Goal: Check status: Check status

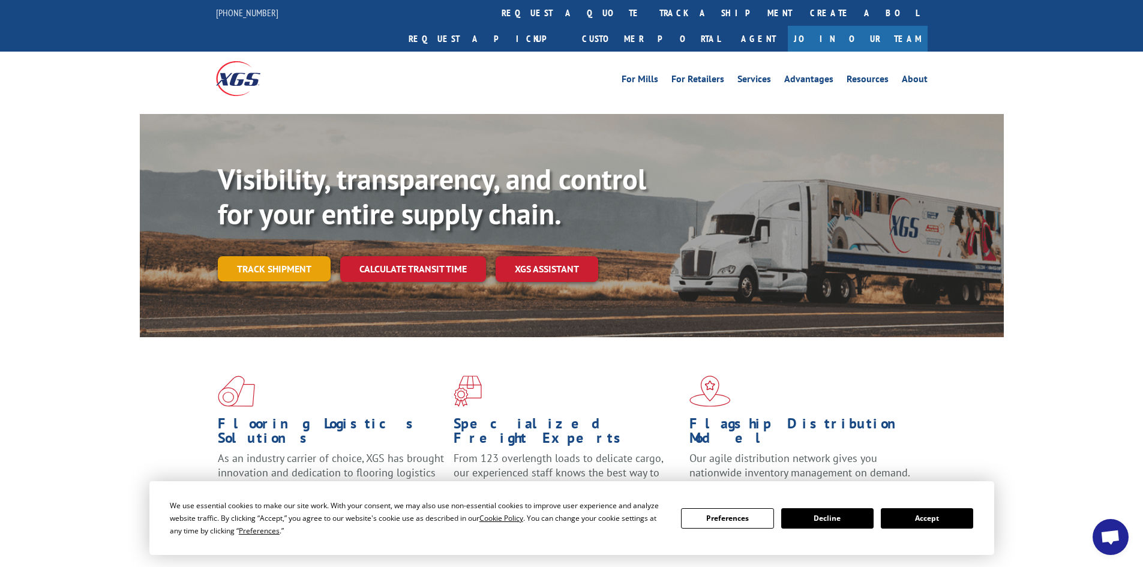
click at [273, 256] on link "Track shipment" at bounding box center [274, 268] width 113 height 25
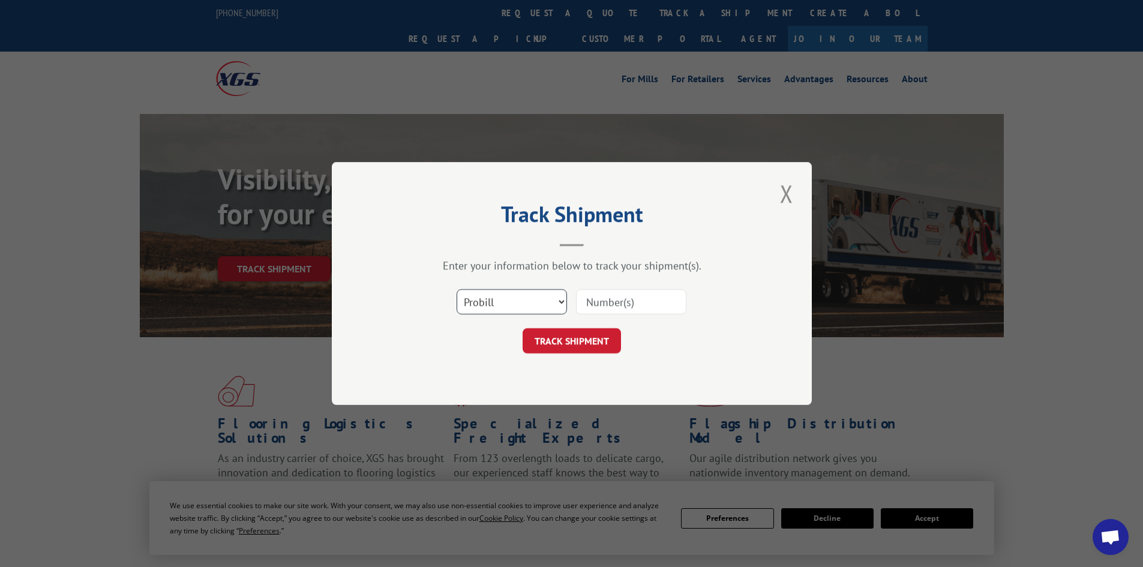
click at [469, 308] on select "Select category... Probill BOL PO" at bounding box center [512, 301] width 110 height 25
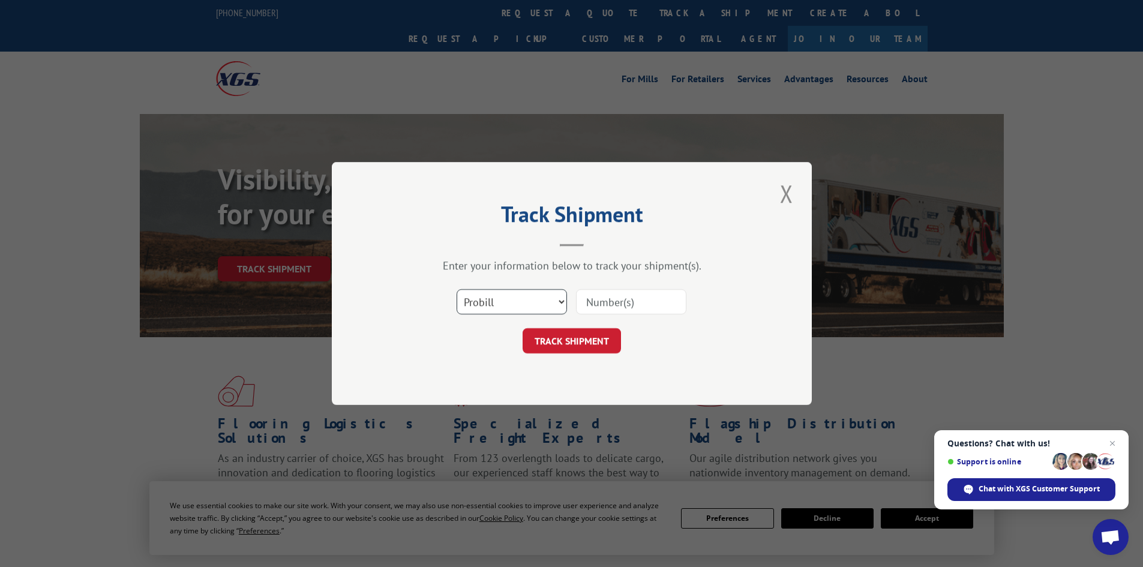
select select "bol"
click at [457, 289] on select "Select category... Probill BOL PO" at bounding box center [512, 301] width 110 height 25
click at [632, 293] on input at bounding box center [631, 301] width 110 height 25
paste input "5945722"
type input "5945722"
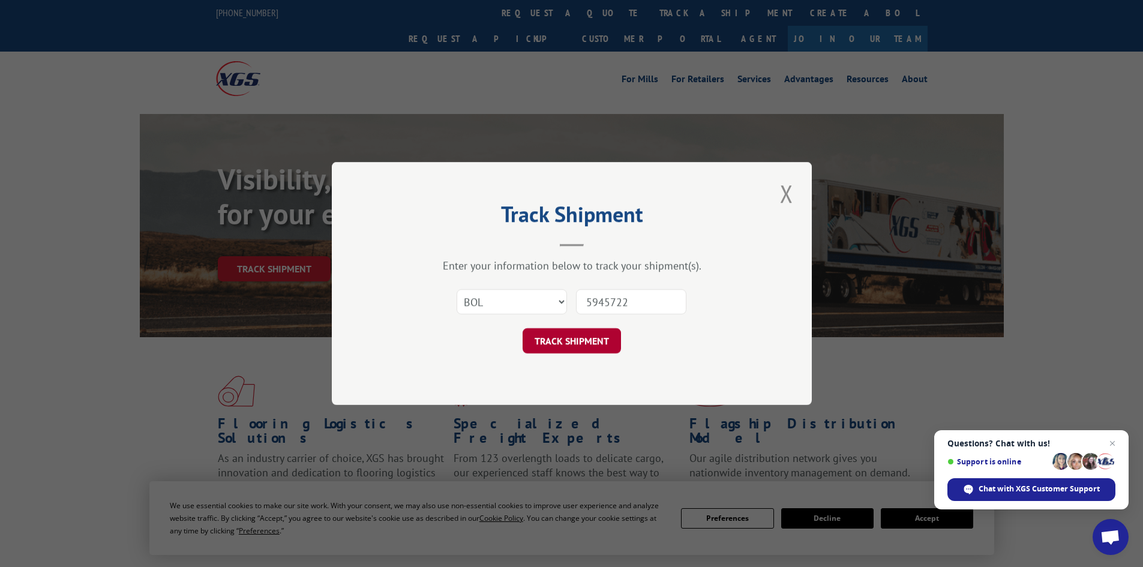
click at [603, 337] on button "TRACK SHIPMENT" at bounding box center [572, 340] width 98 height 25
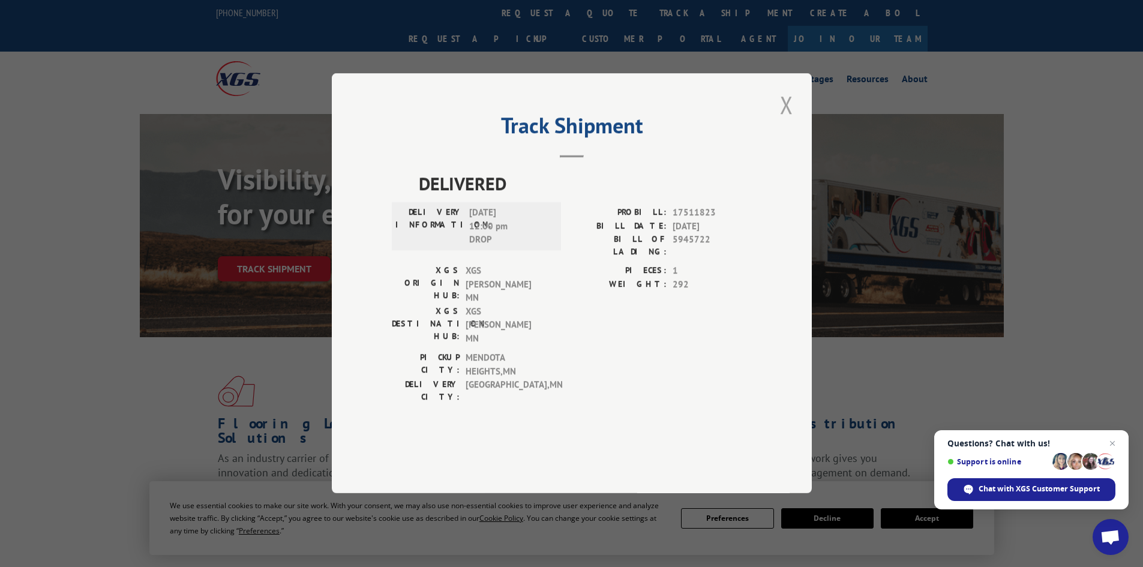
click at [786, 121] on button "Close modal" at bounding box center [787, 104] width 20 height 33
